Goal: Task Accomplishment & Management: Manage account settings

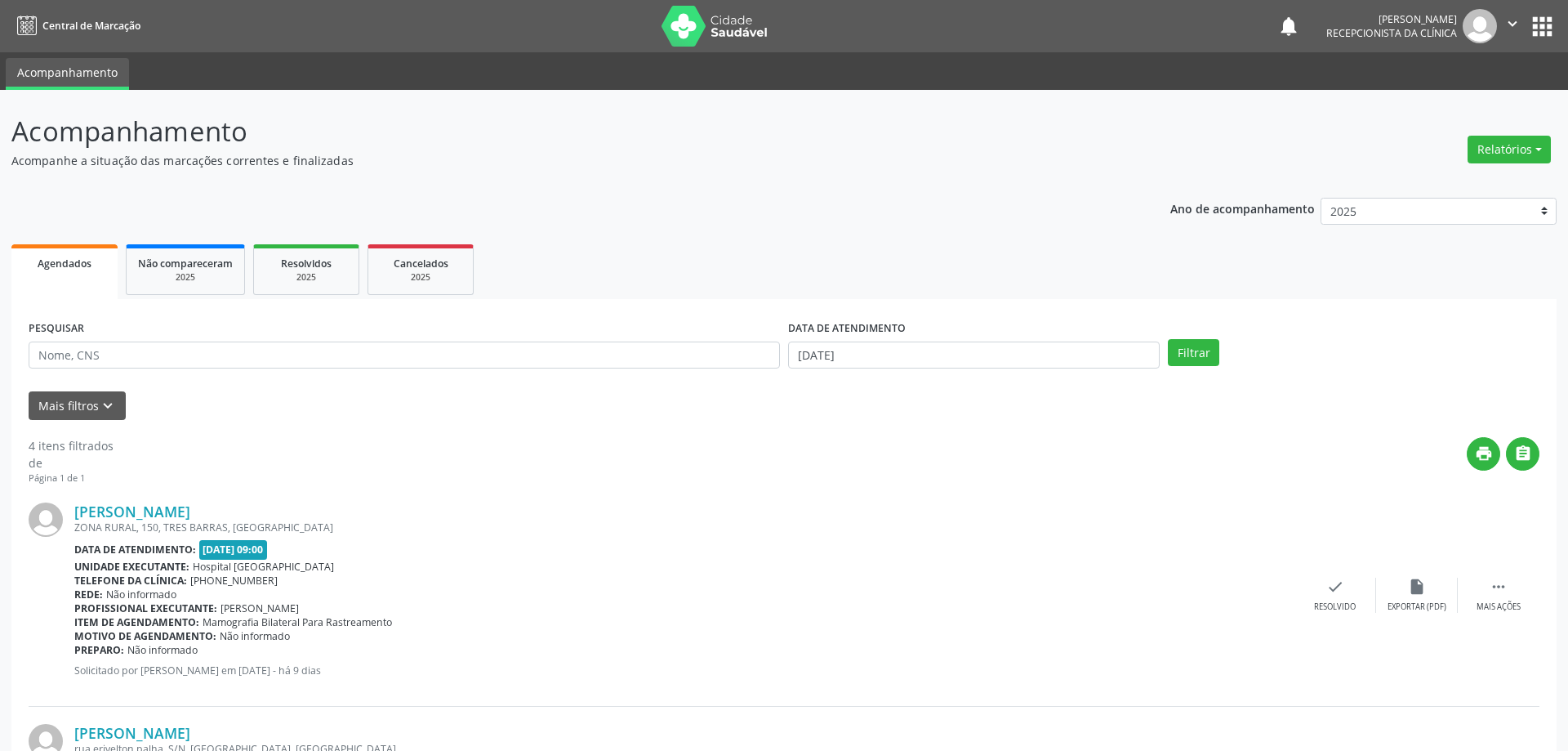
click at [108, 355] on input "text" at bounding box center [404, 355] width 752 height 27
click at [108, 356] on input "text" at bounding box center [401, 355] width 746 height 27
type input "704300587846997"
click at [1181, 363] on button "Filtrar" at bounding box center [1184, 352] width 52 height 27
click at [1329, 599] on div "check Resolvido" at bounding box center [1335, 595] width 82 height 35
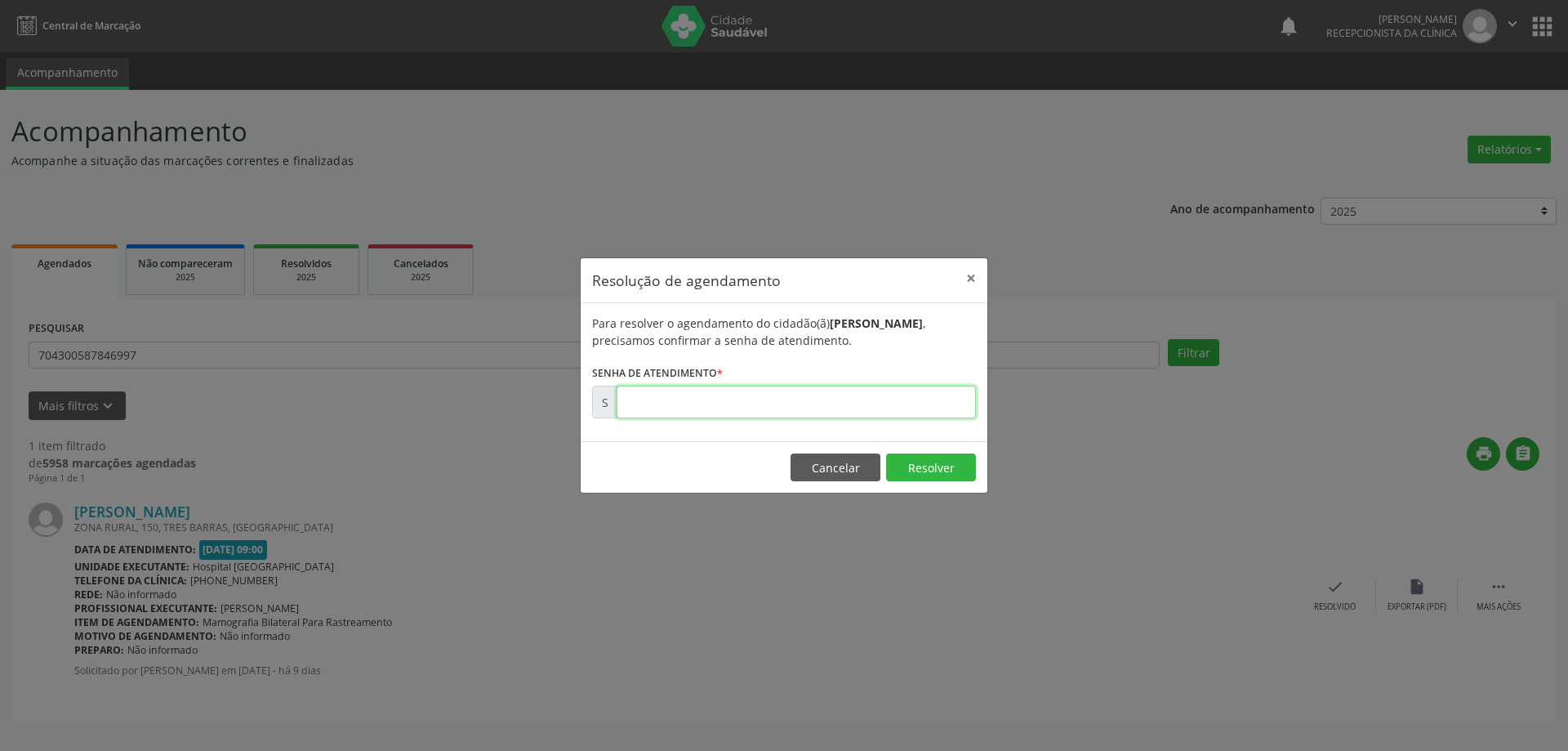
click at [876, 407] on input "text" at bounding box center [796, 401] width 360 height 32
type input "00174167"
click at [941, 464] on button "Resolver" at bounding box center [930, 466] width 90 height 27
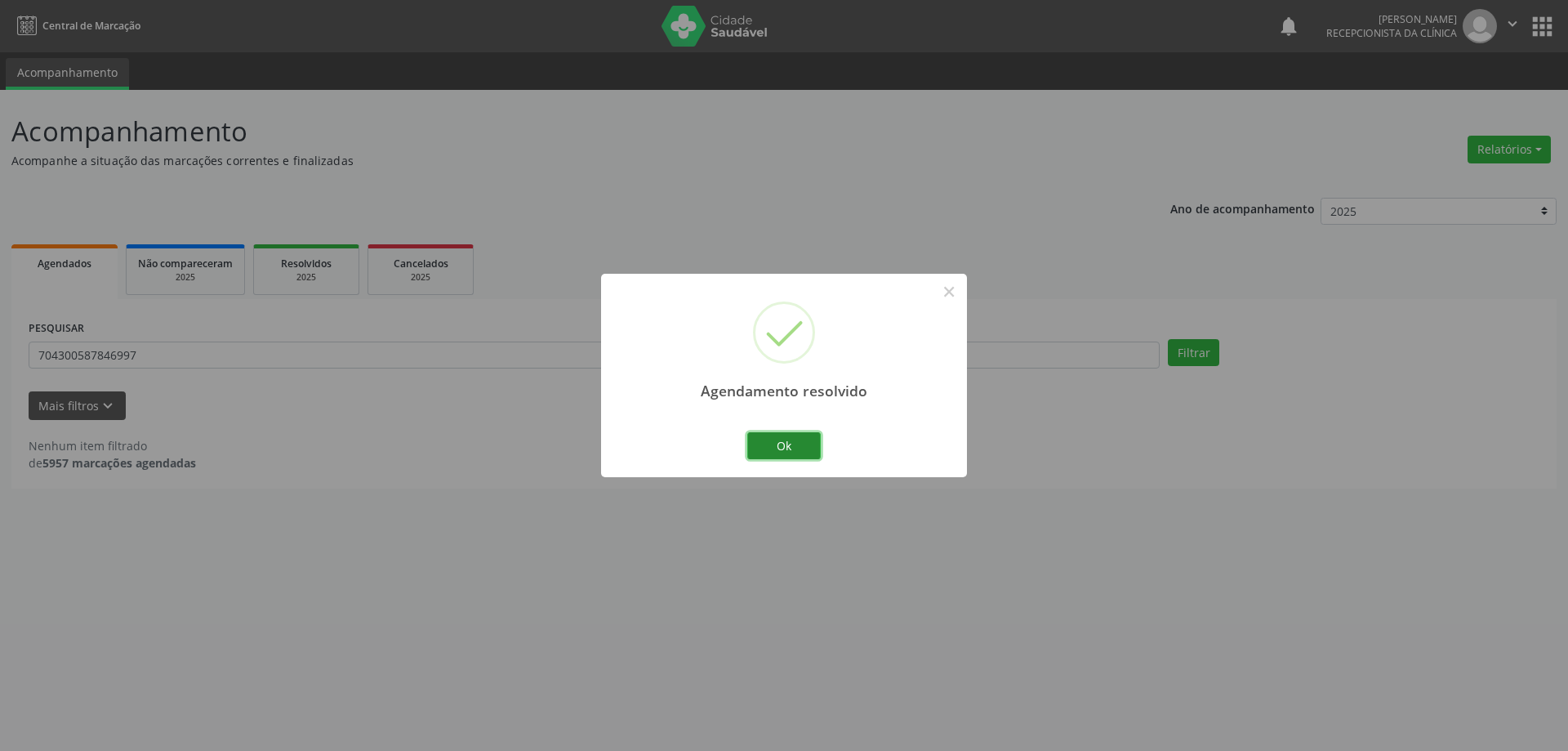
click at [802, 432] on button "Ok" at bounding box center [784, 445] width 73 height 27
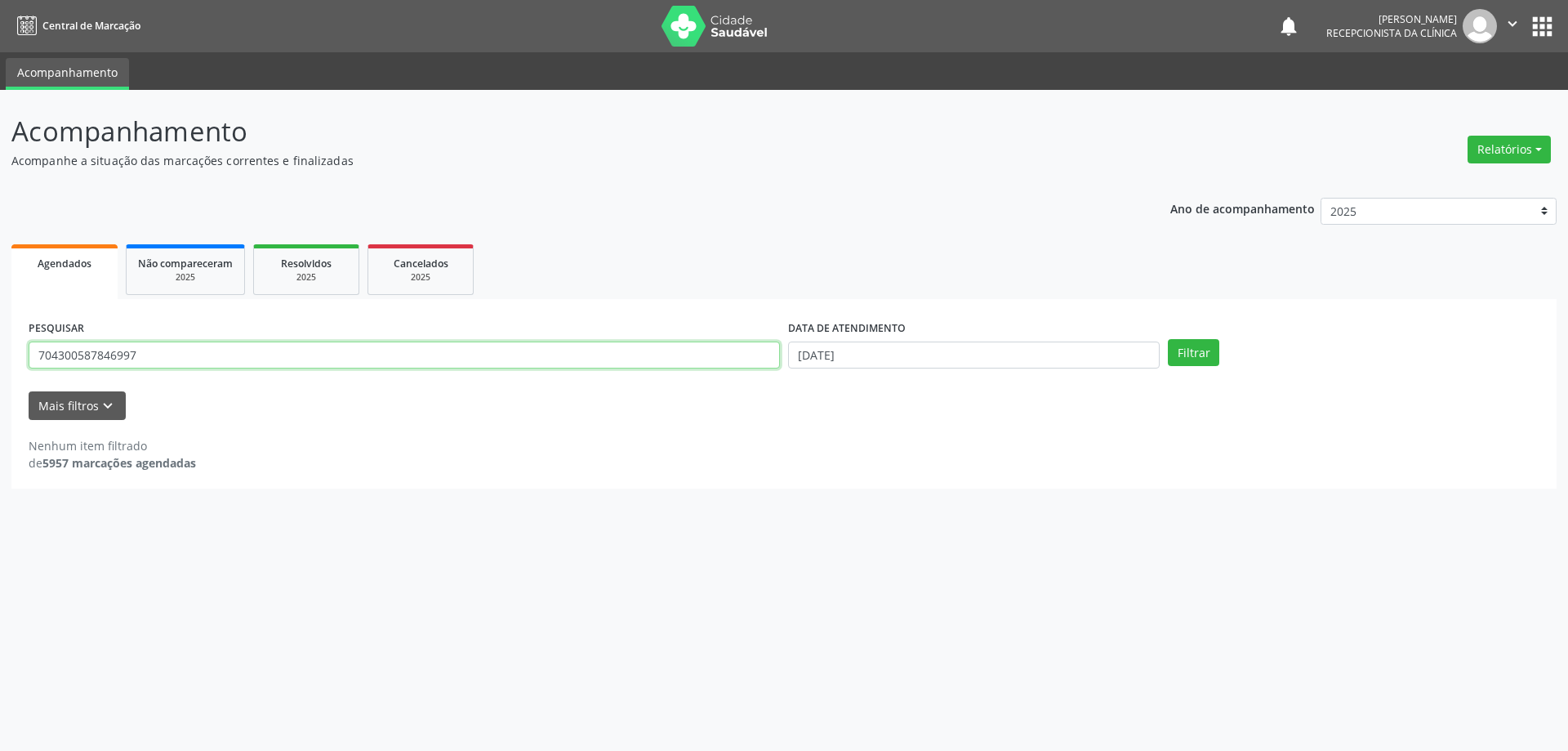
drag, startPoint x: 207, startPoint y: 351, endPoint x: 0, endPoint y: 475, distance: 241.3
click at [0, 414] on div "Acompanhamento Acompanhe a situação das marcações correntes e finalizadas Relat…" at bounding box center [784, 420] width 1568 height 661
type input "702805652438367"
click at [1181, 366] on button "Filtrar" at bounding box center [1193, 352] width 52 height 27
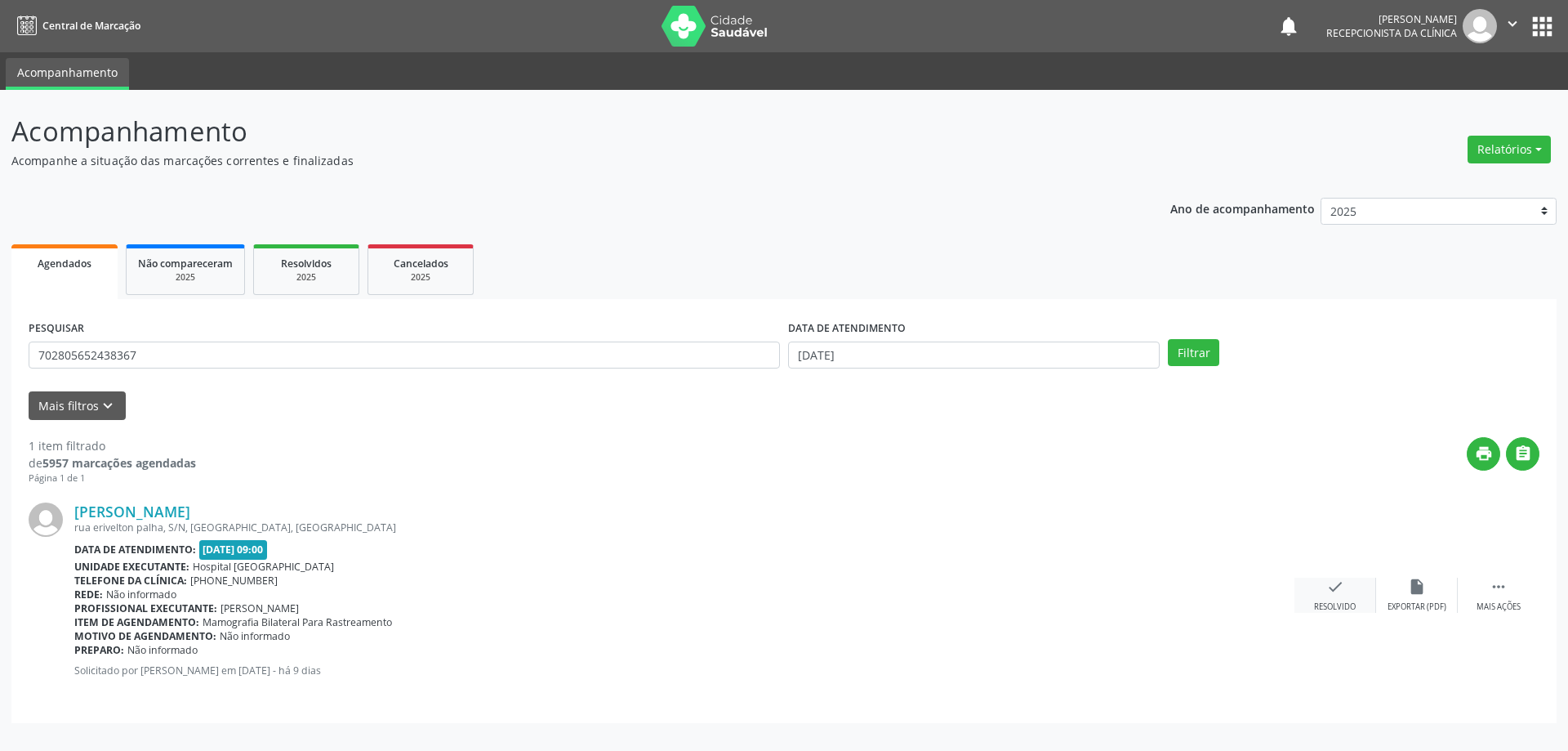
click at [1313, 594] on div "check Resolvido" at bounding box center [1335, 595] width 82 height 35
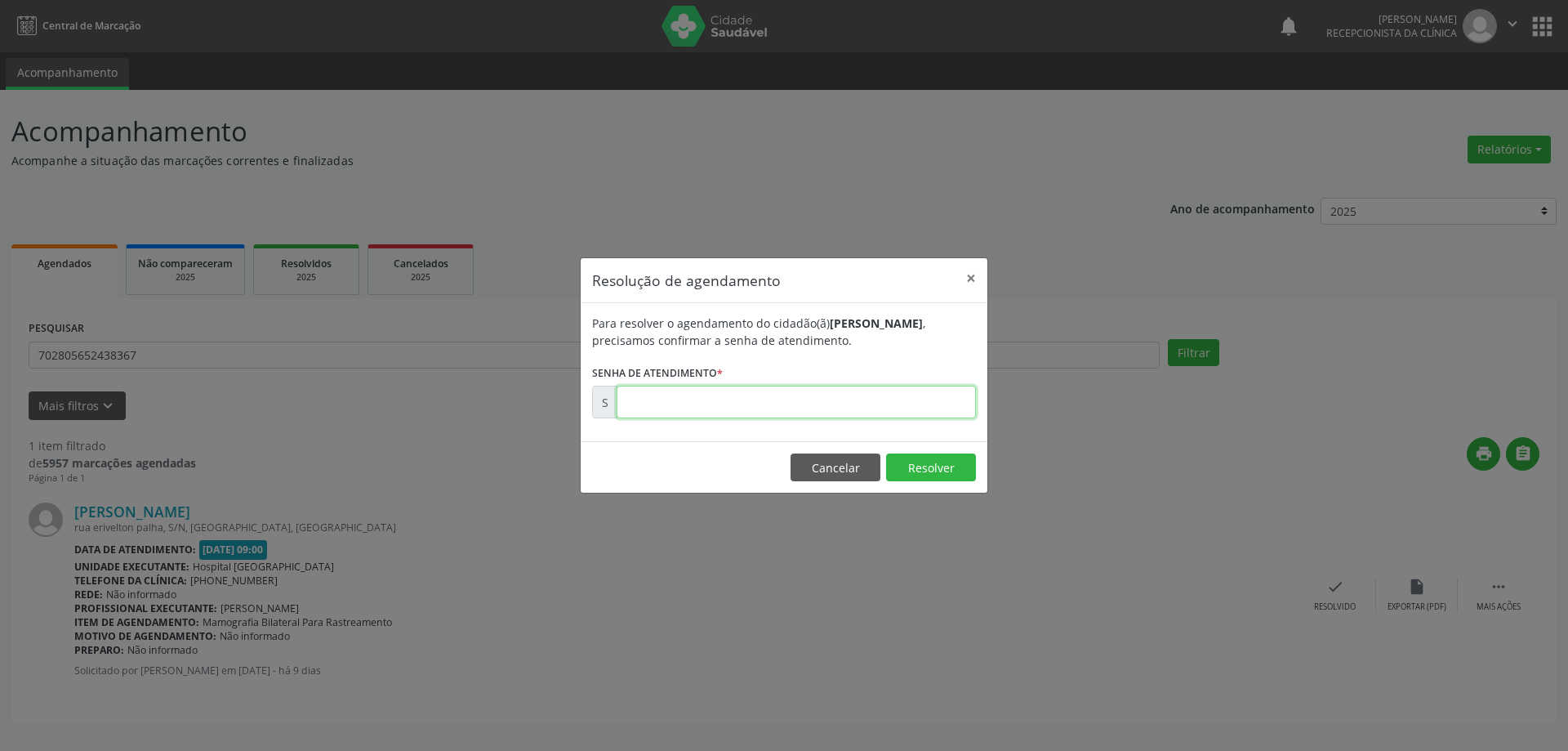
click at [853, 408] on input "text" at bounding box center [796, 401] width 360 height 32
type input "00174170"
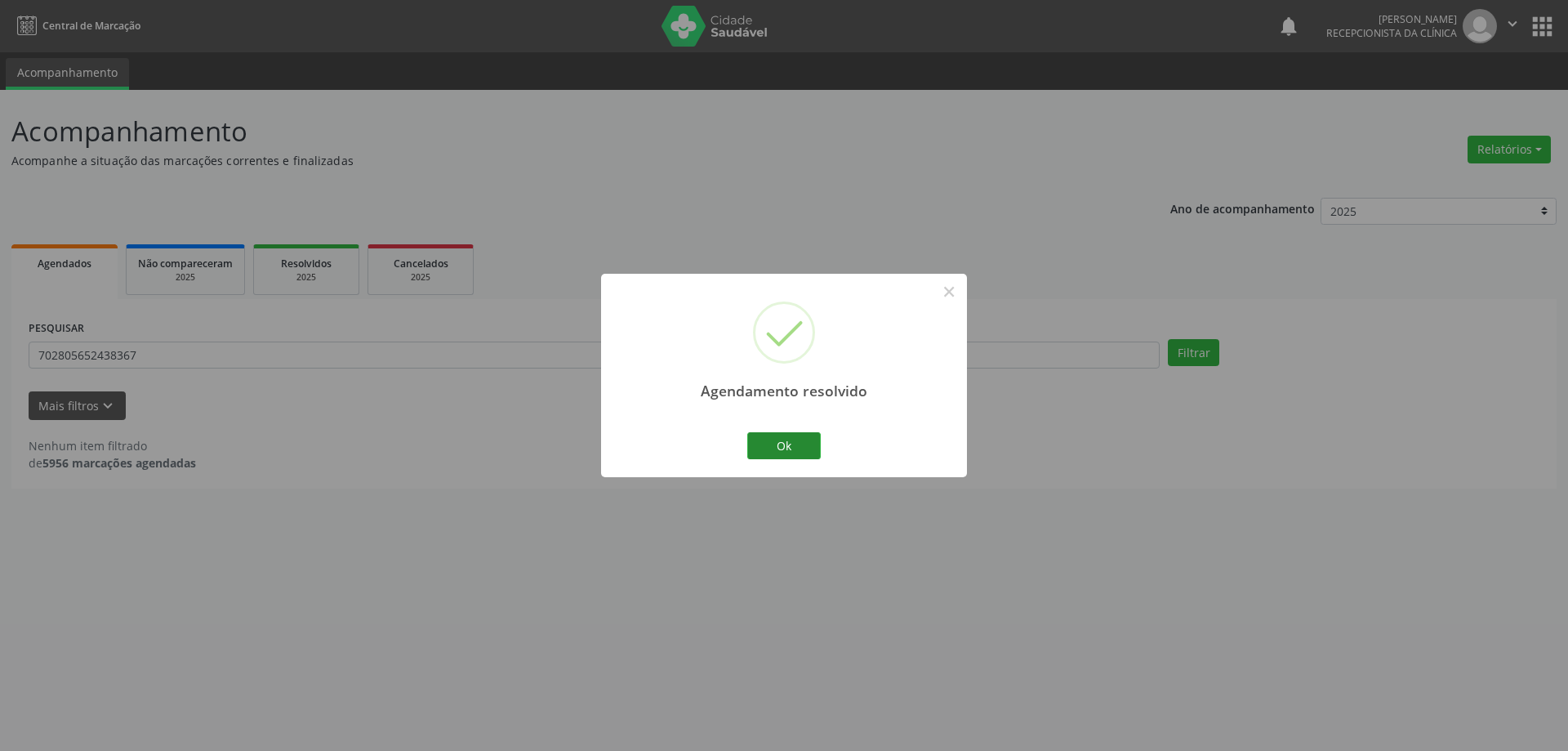
drag, startPoint x: 823, startPoint y: 450, endPoint x: 795, endPoint y: 449, distance: 28.0
click at [816, 450] on div "Ok Cancel" at bounding box center [784, 445] width 81 height 34
click at [795, 449] on button "Ok" at bounding box center [784, 445] width 73 height 27
